Goal: Check status: Check status

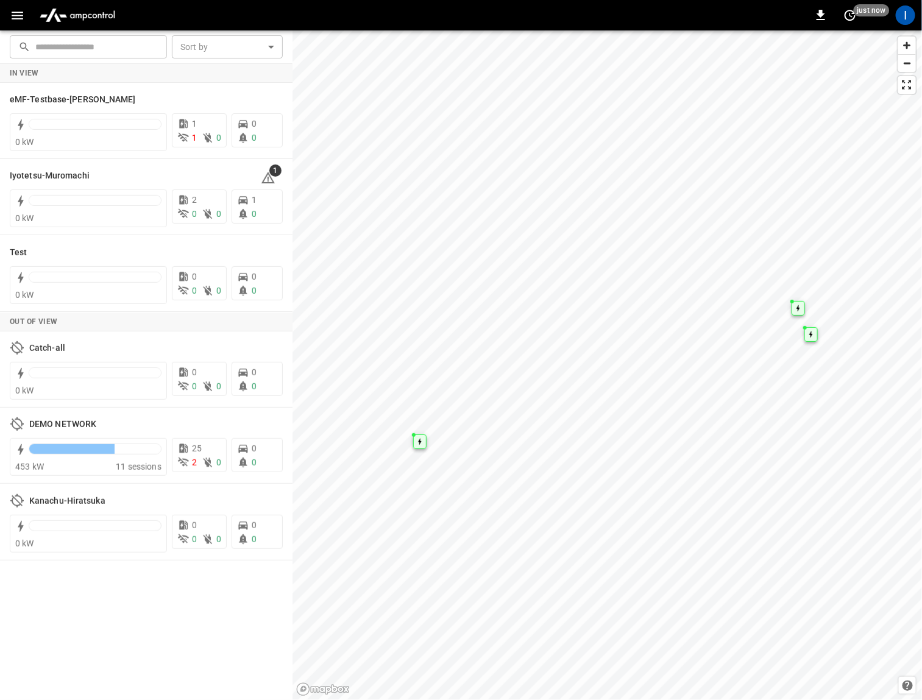
click at [22, 13] on icon "button" at bounding box center [17, 15] width 15 height 15
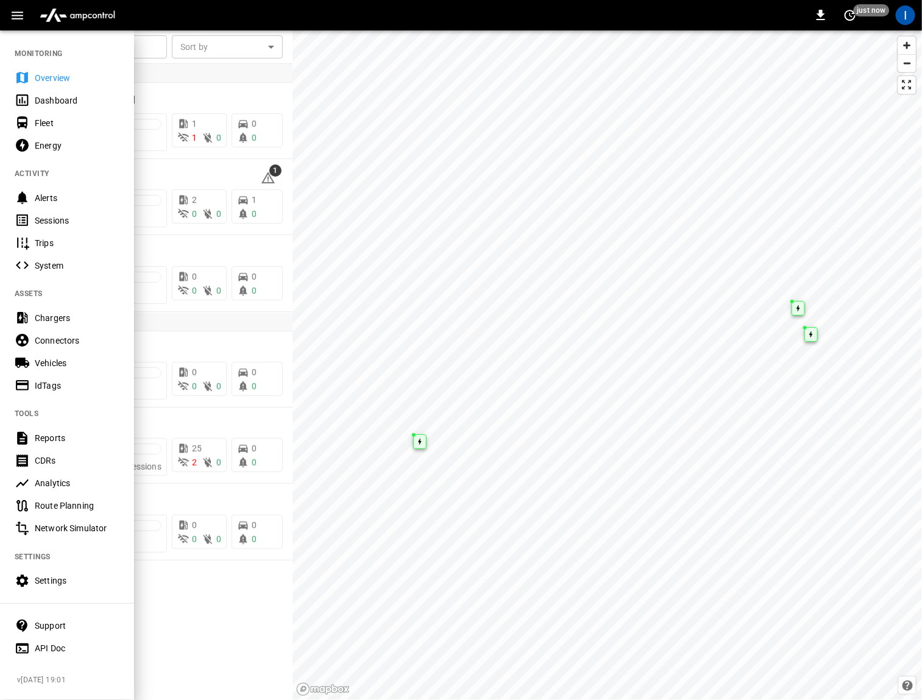
click at [68, 221] on div "Sessions" at bounding box center [77, 221] width 85 height 12
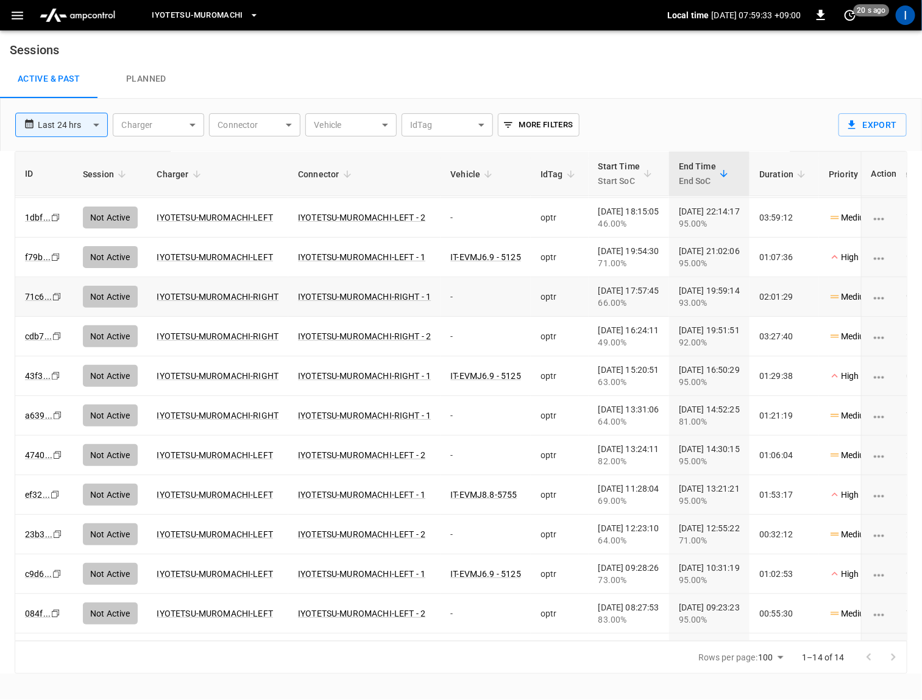
scroll to position [108, 0]
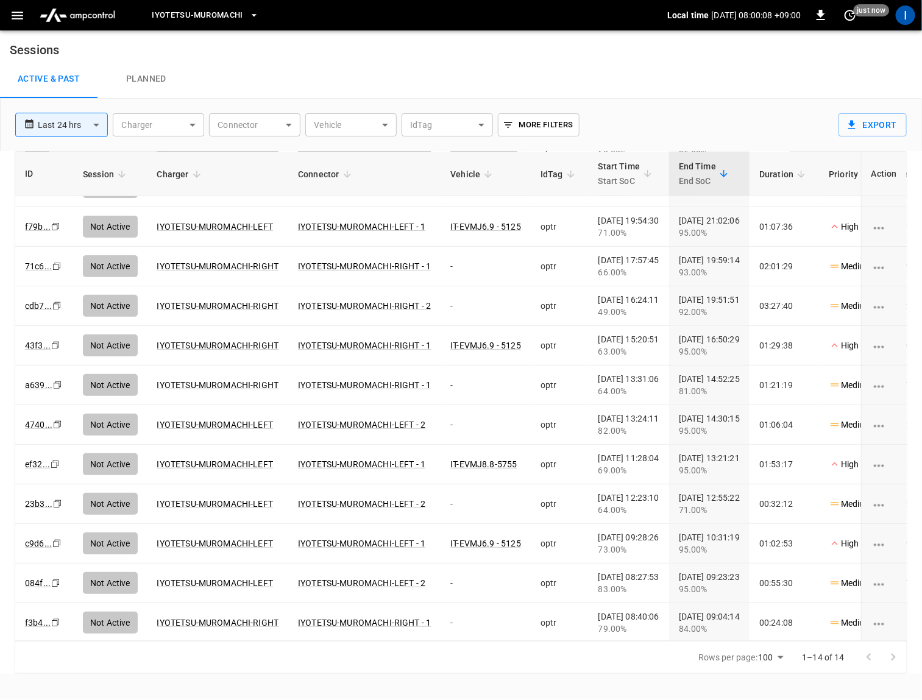
click at [78, 113] on div "**********" at bounding box center [61, 125] width 93 height 24
click at [71, 122] on body "**********" at bounding box center [461, 337] width 922 height 674
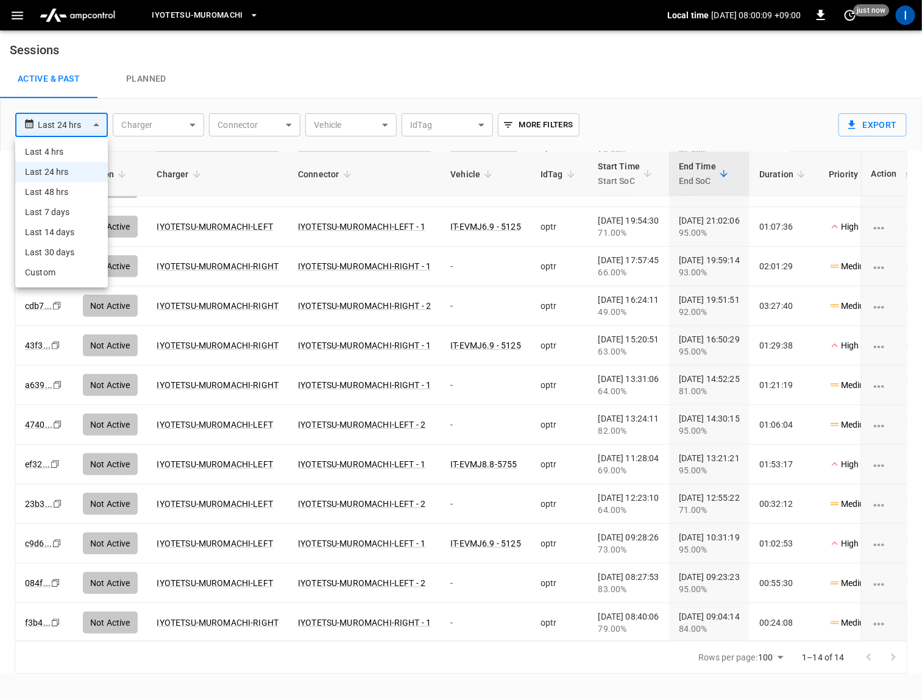
click at [65, 188] on li "Last 48 hrs" at bounding box center [61, 192] width 93 height 20
type input "**********"
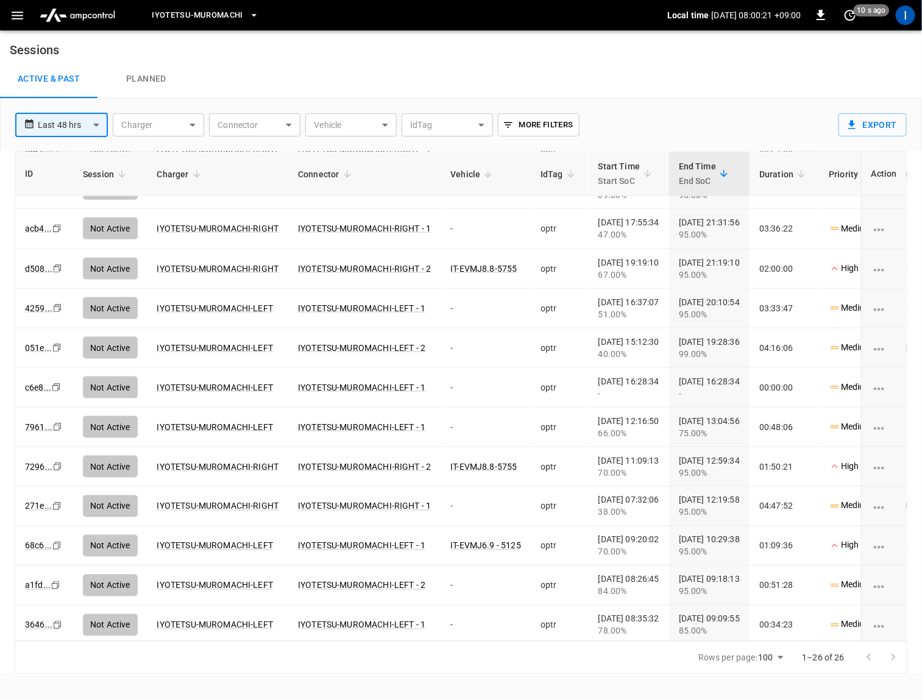
scroll to position [0, 0]
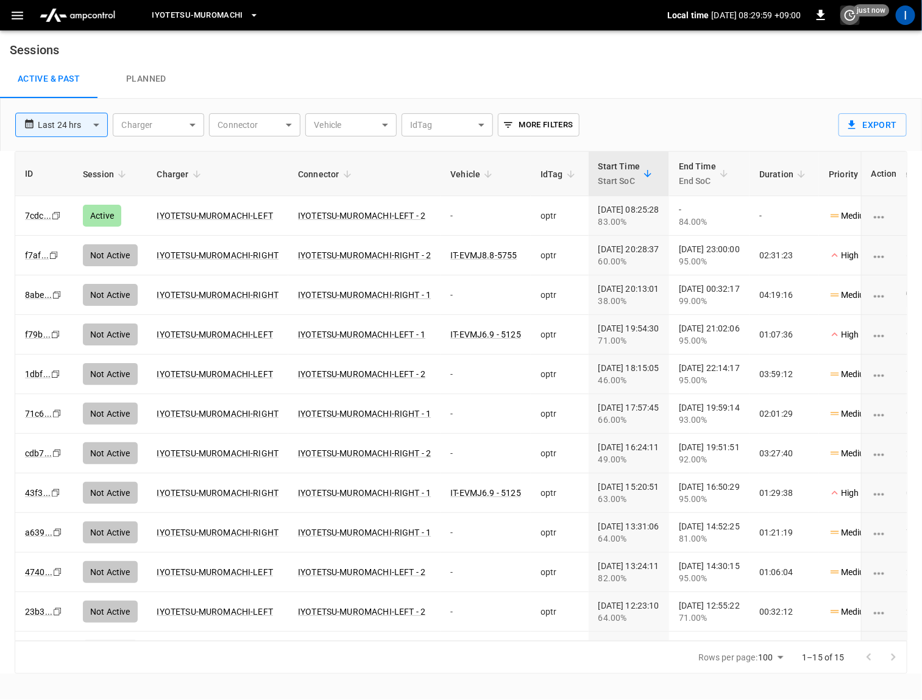
click at [854, 16] on icon "set refresh interval" at bounding box center [850, 15] width 15 height 15
click at [828, 29] on ul "Refresh now Update every 5 sec Update every 30 sec Off" at bounding box center [811, 70] width 97 height 90
click at [821, 37] on li "Refresh now" at bounding box center [811, 40] width 97 height 20
click at [707, 65] on div at bounding box center [461, 350] width 922 height 700
click at [853, 15] on icon "set refresh interval" at bounding box center [850, 15] width 15 height 15
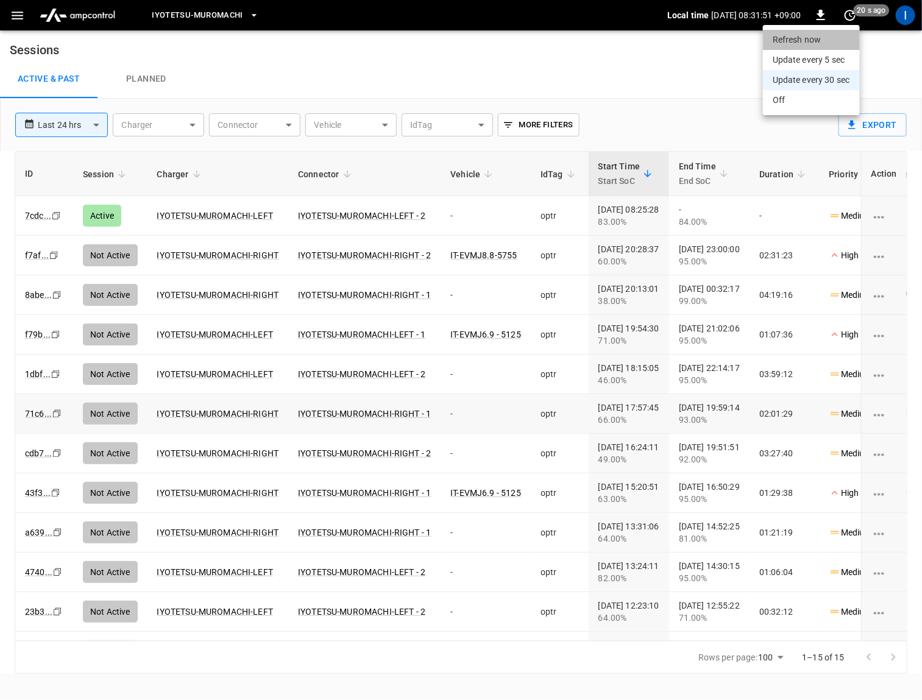
click at [814, 41] on li "Refresh now" at bounding box center [811, 40] width 97 height 20
click at [641, 85] on div at bounding box center [461, 350] width 922 height 700
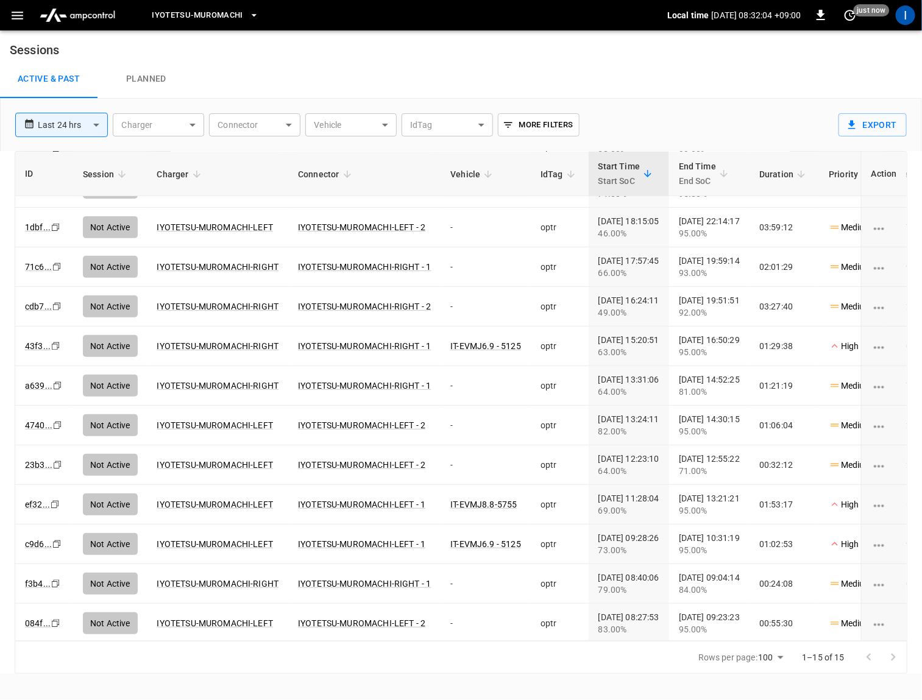
click at [45, 120] on body "**********" at bounding box center [461, 337] width 922 height 674
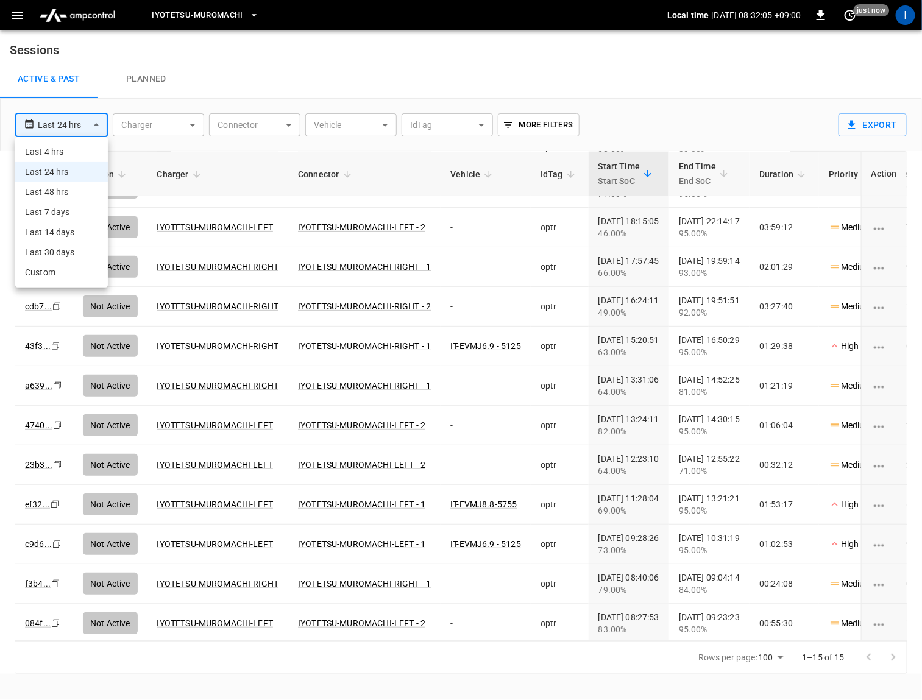
click at [69, 208] on li "Last 7 days" at bounding box center [61, 212] width 93 height 20
type input "**********"
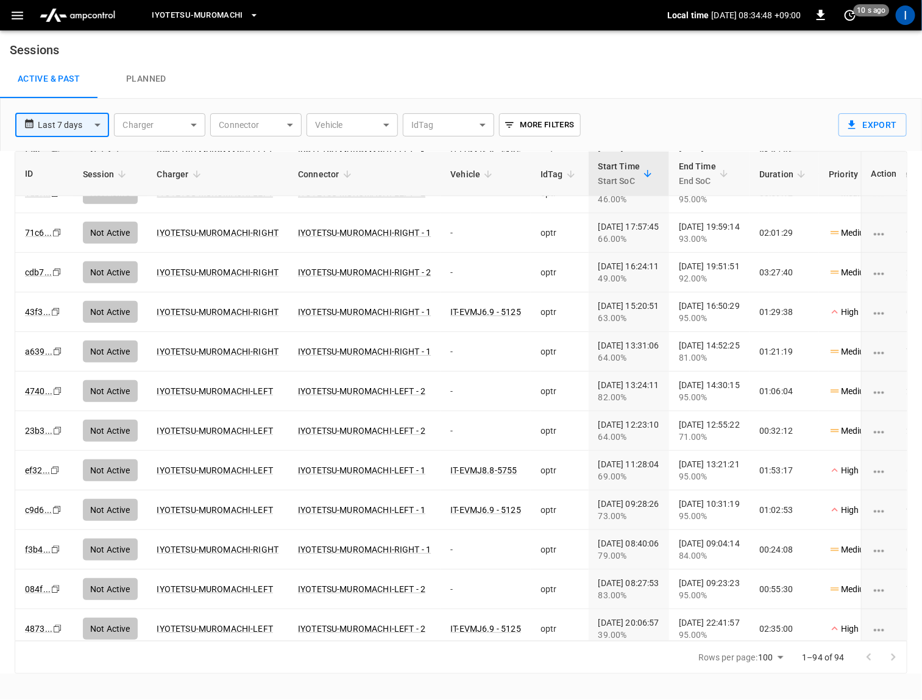
scroll to position [0, 0]
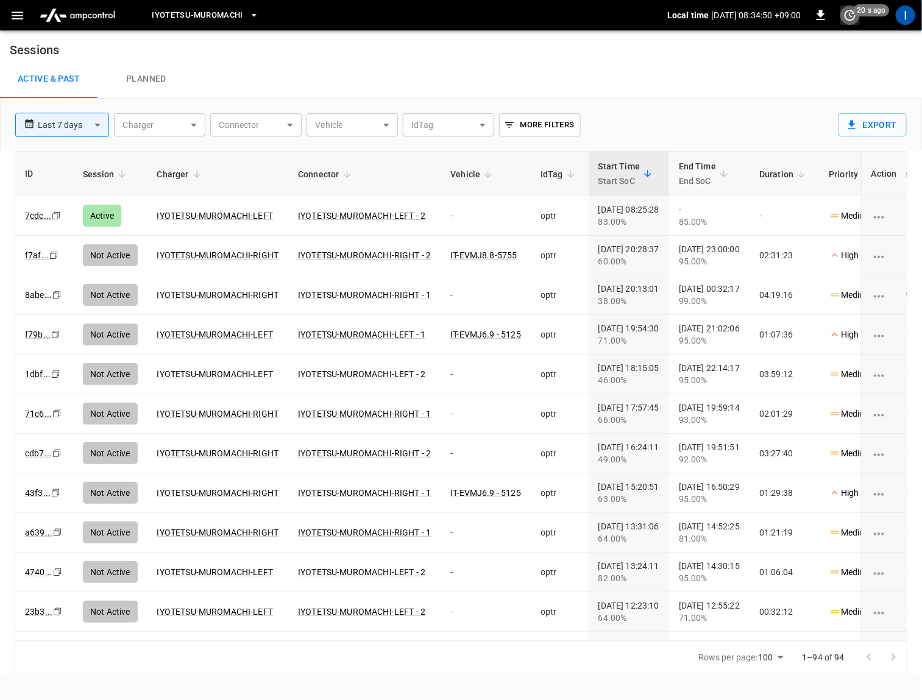
click at [850, 13] on icon "set refresh interval" at bounding box center [850, 15] width 11 height 11
click at [806, 40] on li "Refresh now" at bounding box center [811, 40] width 97 height 20
click at [680, 93] on div at bounding box center [461, 350] width 922 height 700
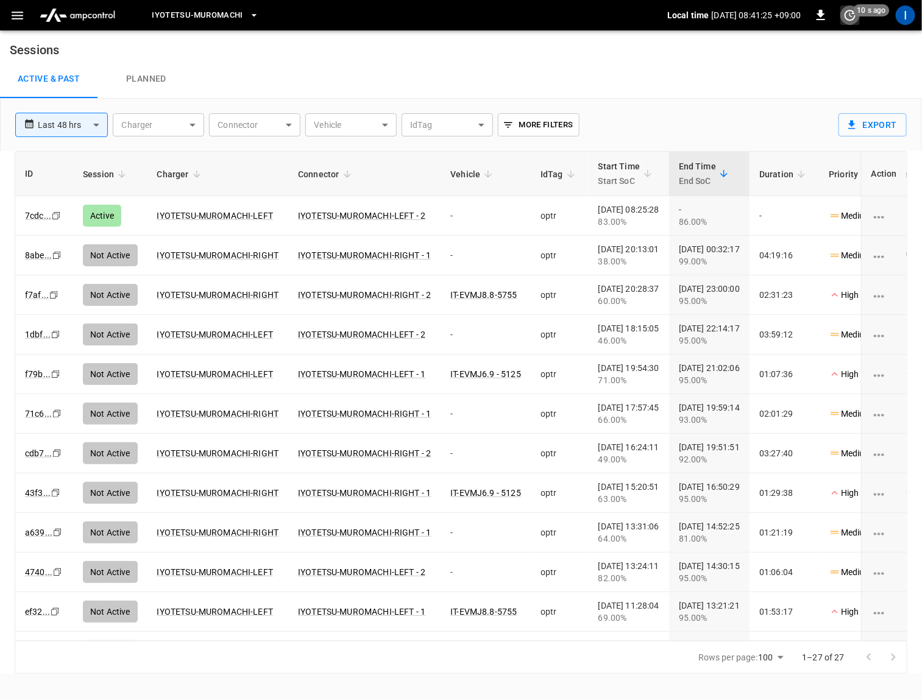
click at [850, 17] on icon "set refresh interval" at bounding box center [850, 15] width 15 height 15
click at [814, 43] on li "Refresh now" at bounding box center [811, 40] width 97 height 20
click at [659, 79] on div at bounding box center [461, 350] width 922 height 700
click at [852, 22] on icon "set refresh interval" at bounding box center [850, 15] width 15 height 15
click at [811, 44] on li "Refresh now" at bounding box center [811, 40] width 97 height 20
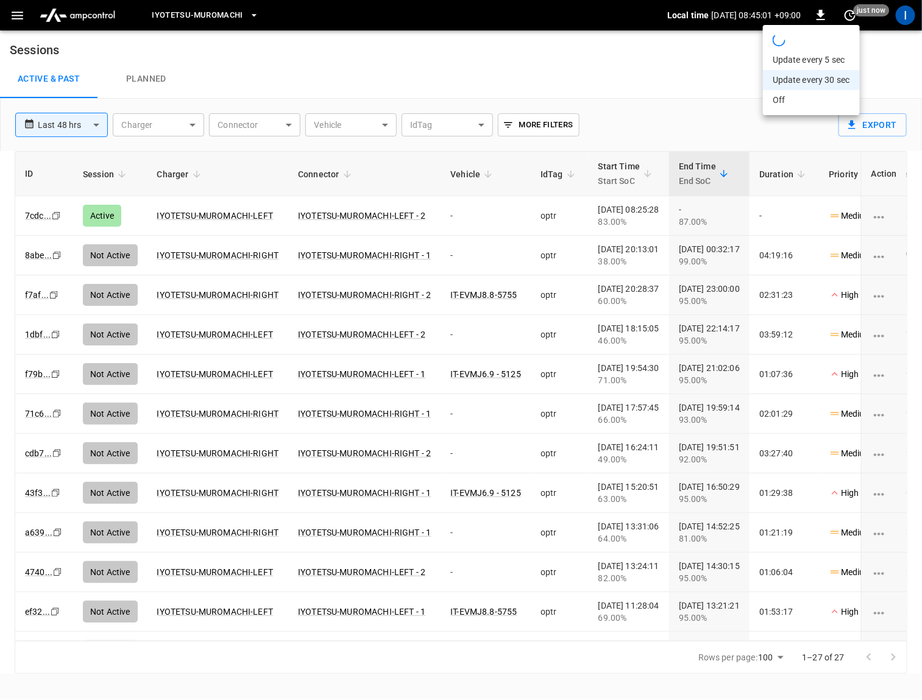
click at [662, 63] on div at bounding box center [461, 350] width 922 height 700
click at [855, 15] on icon "set refresh interval" at bounding box center [850, 15] width 11 height 11
click at [811, 43] on li "Refresh now" at bounding box center [811, 40] width 97 height 20
click at [519, 85] on div at bounding box center [461, 350] width 922 height 700
click at [664, 93] on div "Active & Past Planned" at bounding box center [461, 79] width 922 height 39
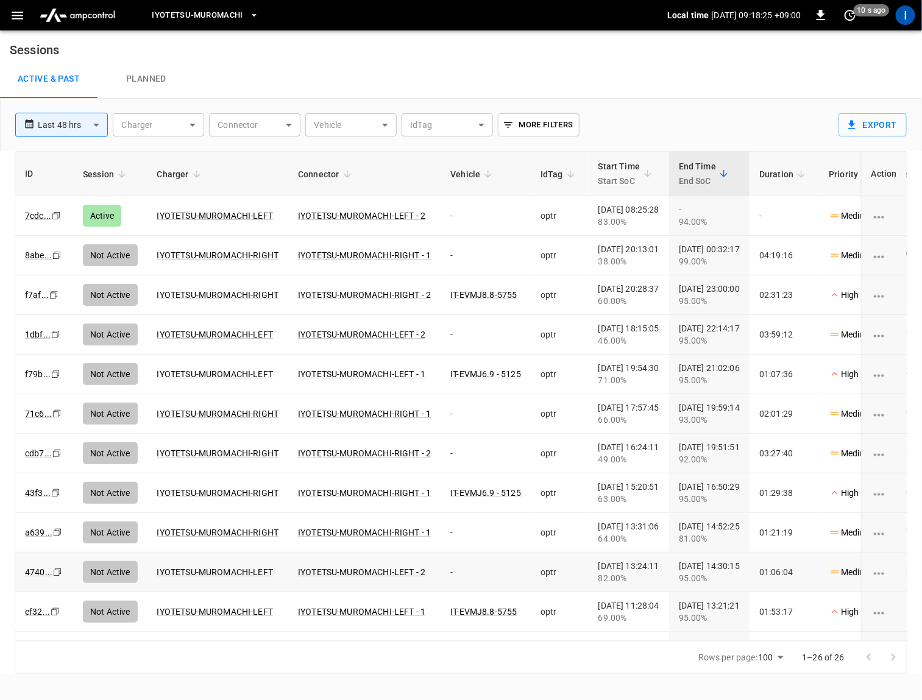
click at [785, 109] on div "**********" at bounding box center [419, 120] width 828 height 43
click at [849, 15] on icon "set refresh interval" at bounding box center [850, 15] width 15 height 15
click at [812, 34] on li "Refresh now" at bounding box center [811, 40] width 97 height 20
click at [704, 51] on div at bounding box center [461, 350] width 922 height 700
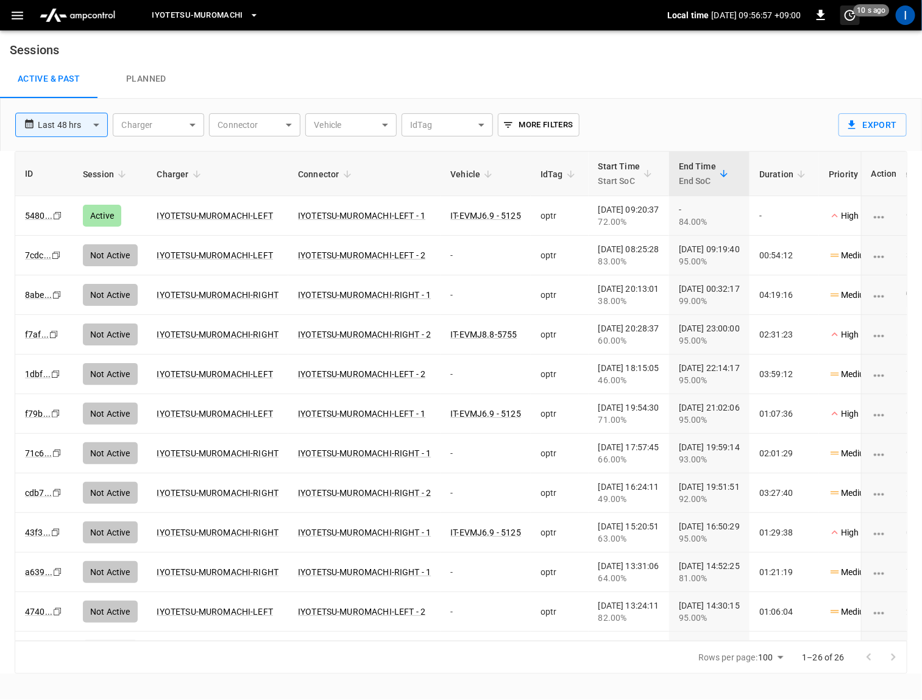
click at [852, 11] on icon "set refresh interval" at bounding box center [850, 15] width 11 height 11
click at [798, 38] on li "Refresh now" at bounding box center [811, 40] width 97 height 20
click at [628, 113] on div at bounding box center [461, 350] width 922 height 700
click at [628, 113] on div "**********" at bounding box center [419, 120] width 828 height 43
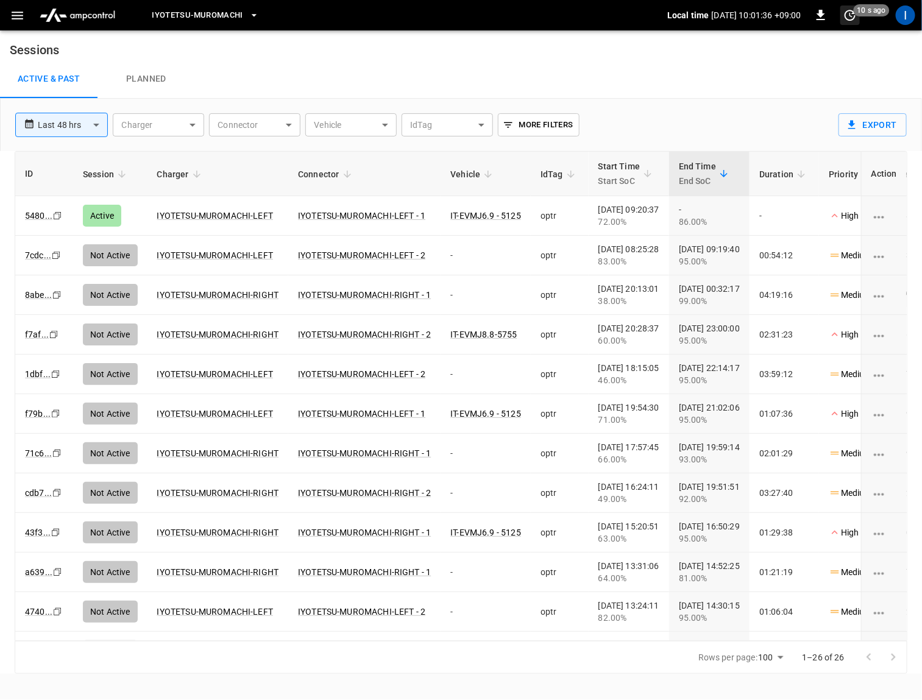
click at [849, 18] on icon "set refresh interval" at bounding box center [850, 15] width 15 height 15
click at [795, 41] on li "Refresh now" at bounding box center [811, 40] width 97 height 20
click at [671, 61] on div at bounding box center [461, 350] width 922 height 700
click at [853, 9] on span "2 m ago" at bounding box center [870, 10] width 34 height 12
click at [798, 41] on li "Refresh now" at bounding box center [811, 40] width 97 height 20
